Goal: Task Accomplishment & Management: Manage account settings

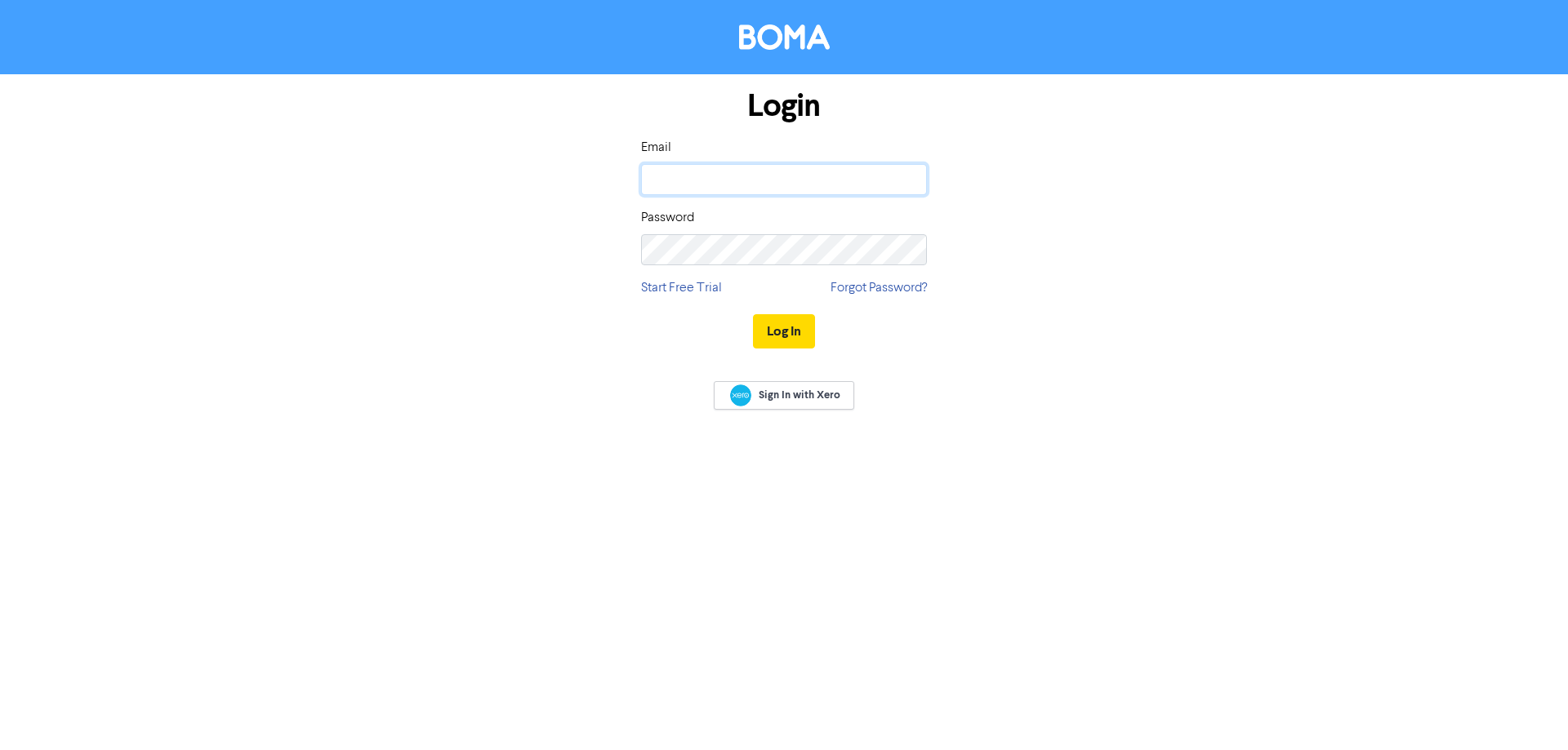
click at [775, 176] on input "email" at bounding box center [783, 179] width 285 height 31
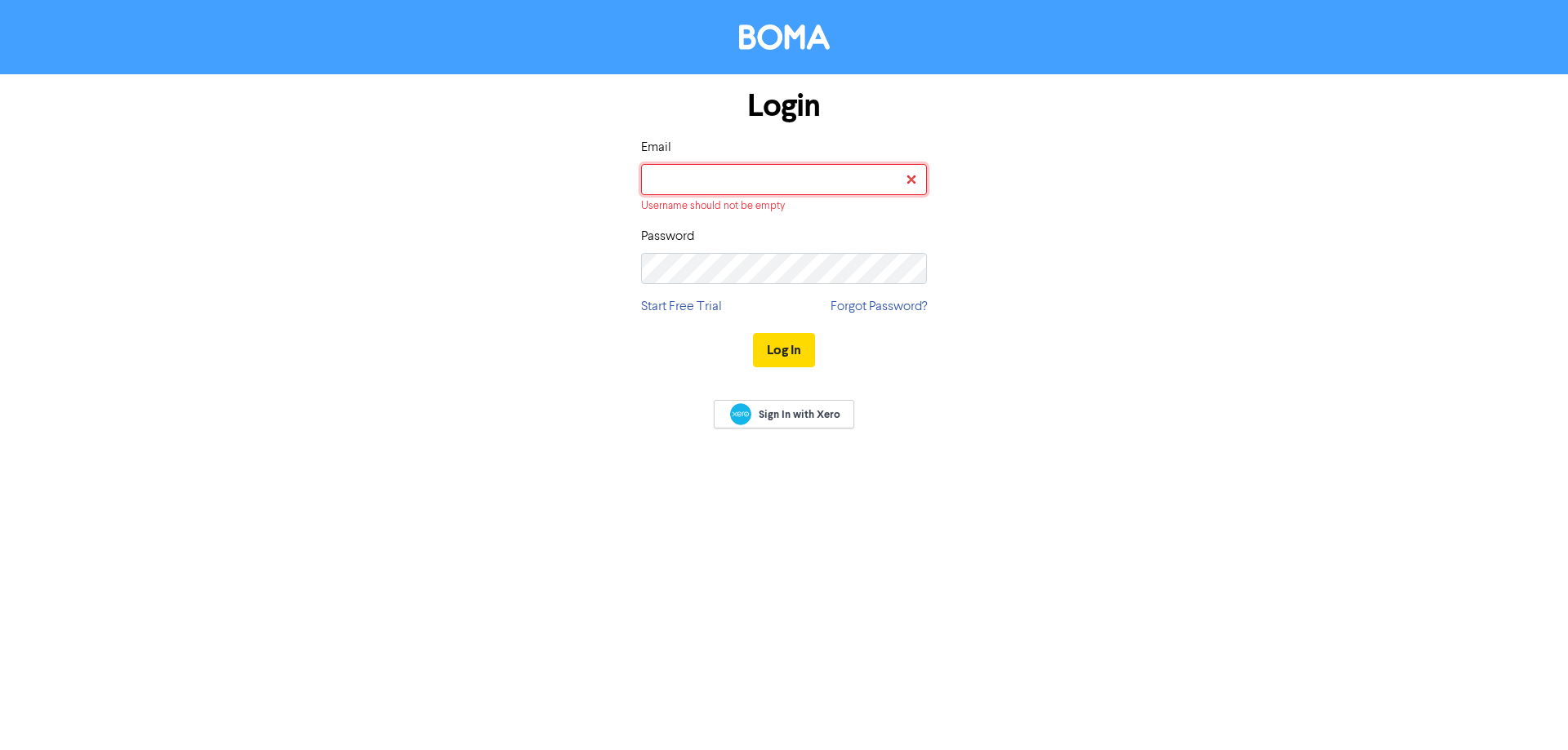
click at [803, 184] on input "email" at bounding box center [783, 179] width 285 height 31
paste input "[EMAIL_ADDRESS][DOMAIN_NAME]"
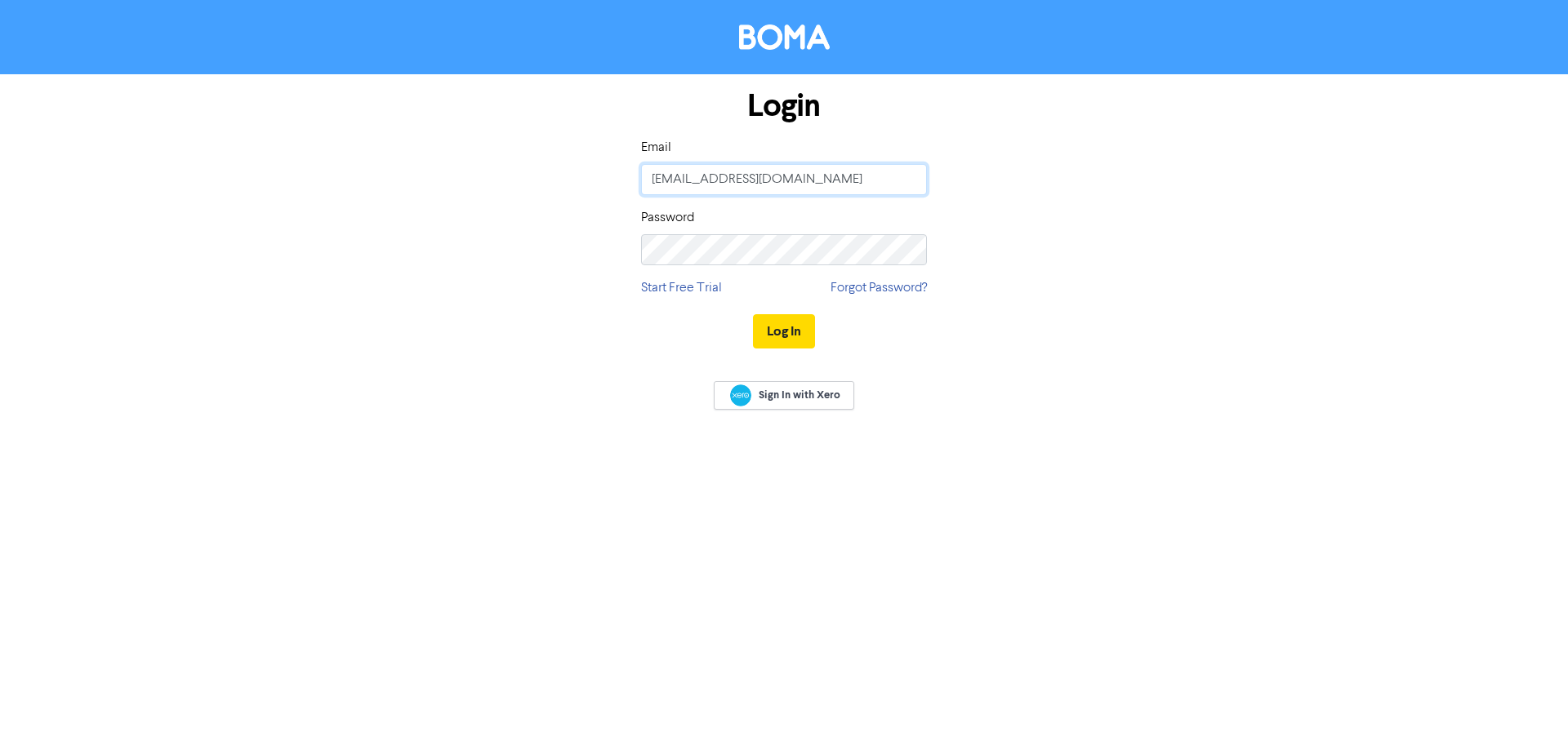
type input "[EMAIL_ADDRESS][DOMAIN_NAME]"
click at [797, 324] on button "Log In" at bounding box center [784, 331] width 62 height 35
